Goal: Information Seeking & Learning: Learn about a topic

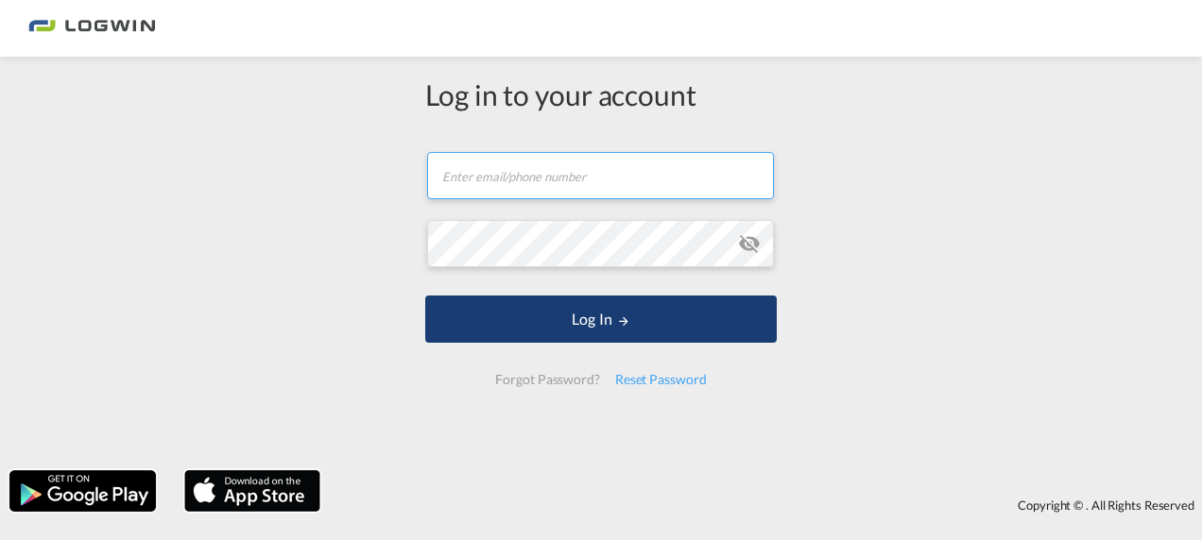
type input "[EMAIL_ADDRESS][PERSON_NAME][DOMAIN_NAME]"
click at [611, 307] on button "Log In" at bounding box center [600, 319] width 351 height 47
